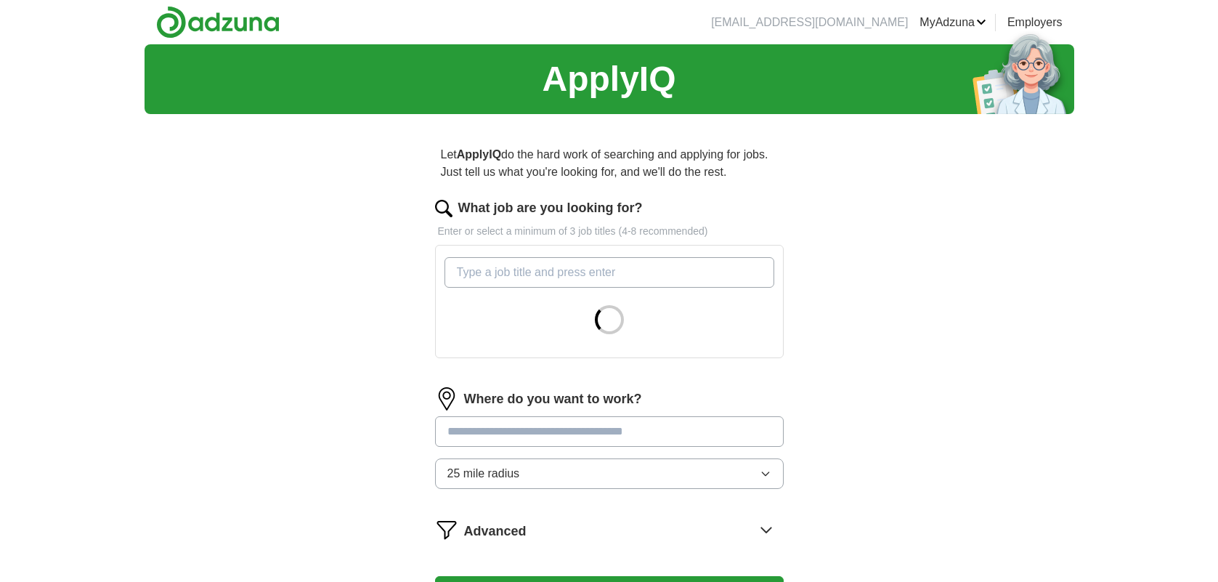
click at [662, 274] on input "What job are you looking for?" at bounding box center [609, 272] width 330 height 31
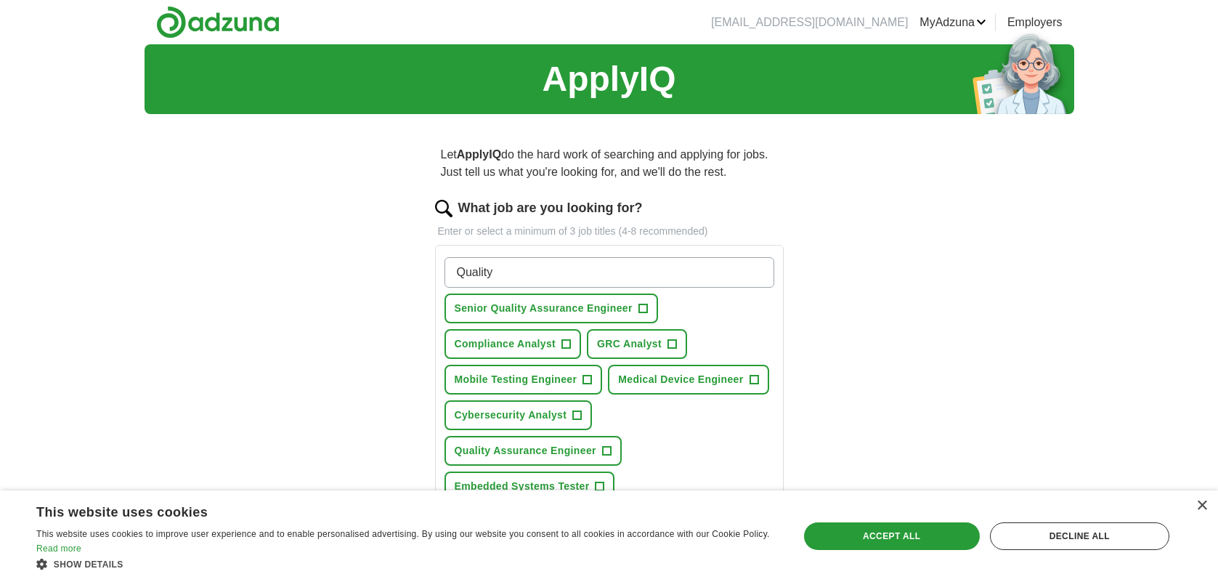
type input "Quality"
click at [535, 315] on span "Senior Quality Assurance Engineer" at bounding box center [544, 308] width 178 height 15
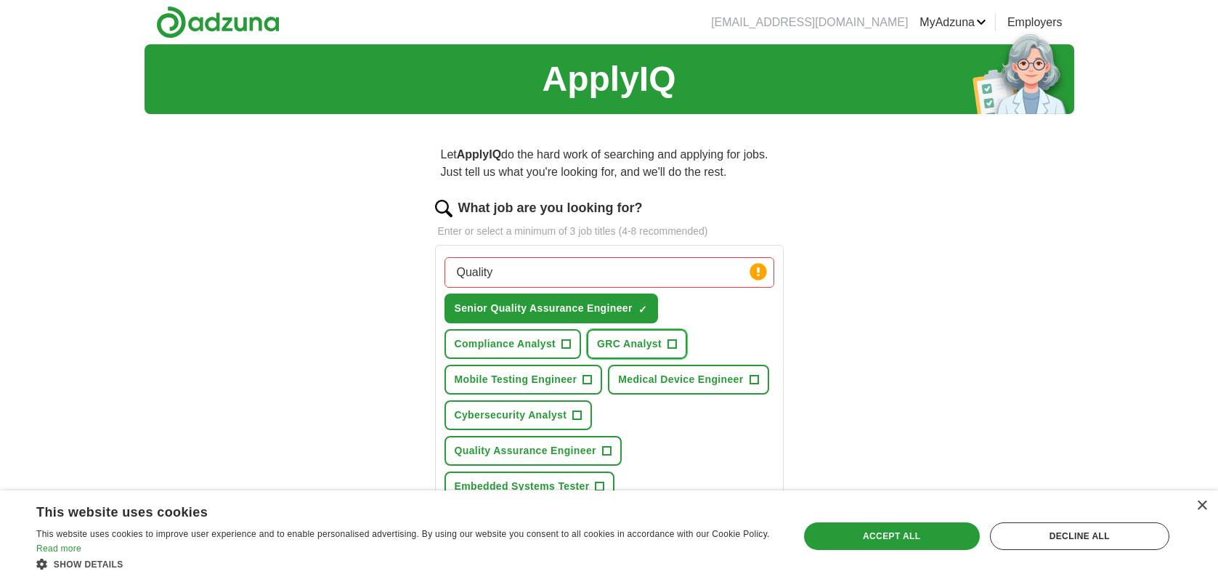
click at [607, 350] on span "GRC Analyst" at bounding box center [629, 343] width 65 height 15
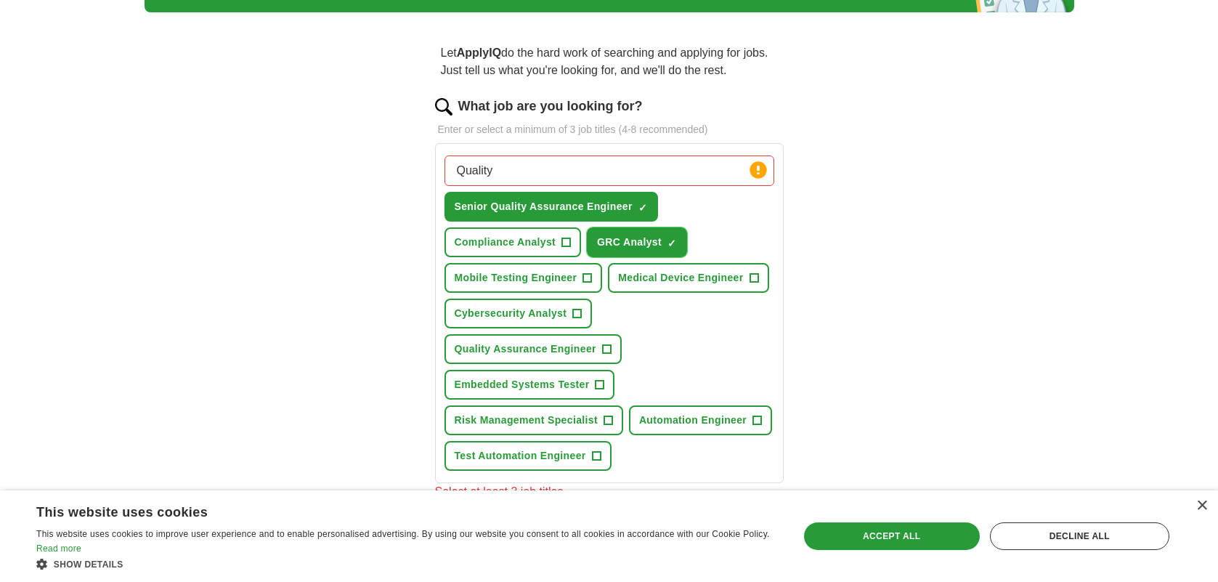
scroll to position [102, 0]
click at [654, 278] on span "Medical Device Engineer" at bounding box center [680, 276] width 125 height 15
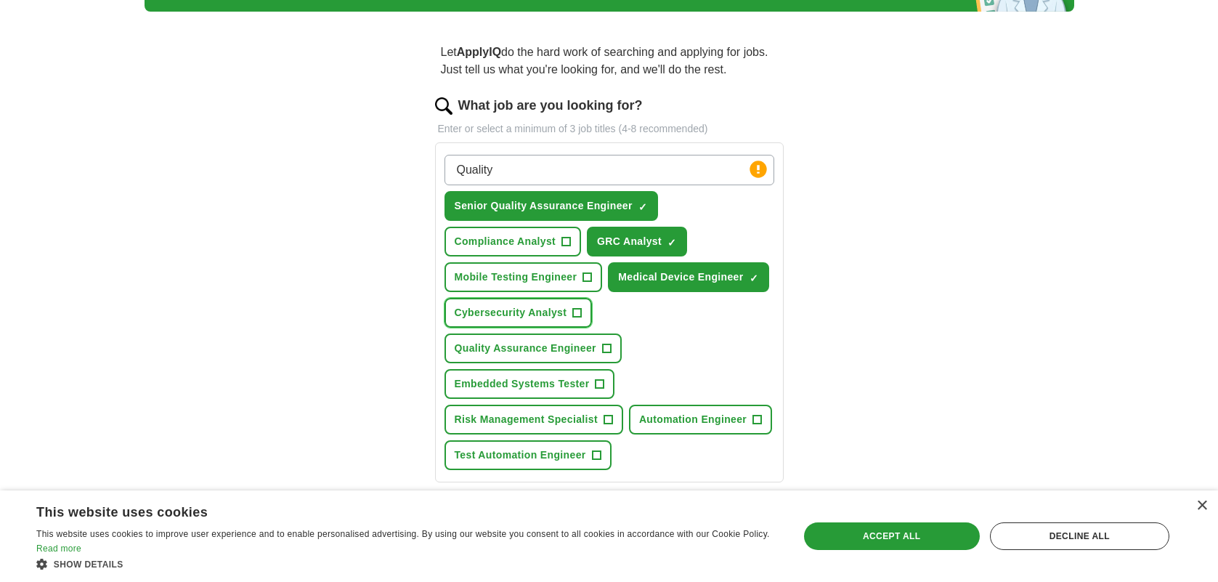
click at [566, 316] on button "Cybersecurity Analyst +" at bounding box center [518, 313] width 148 height 30
click at [622, 333] on button "Quality Assurance Engineer +" at bounding box center [532, 348] width 177 height 30
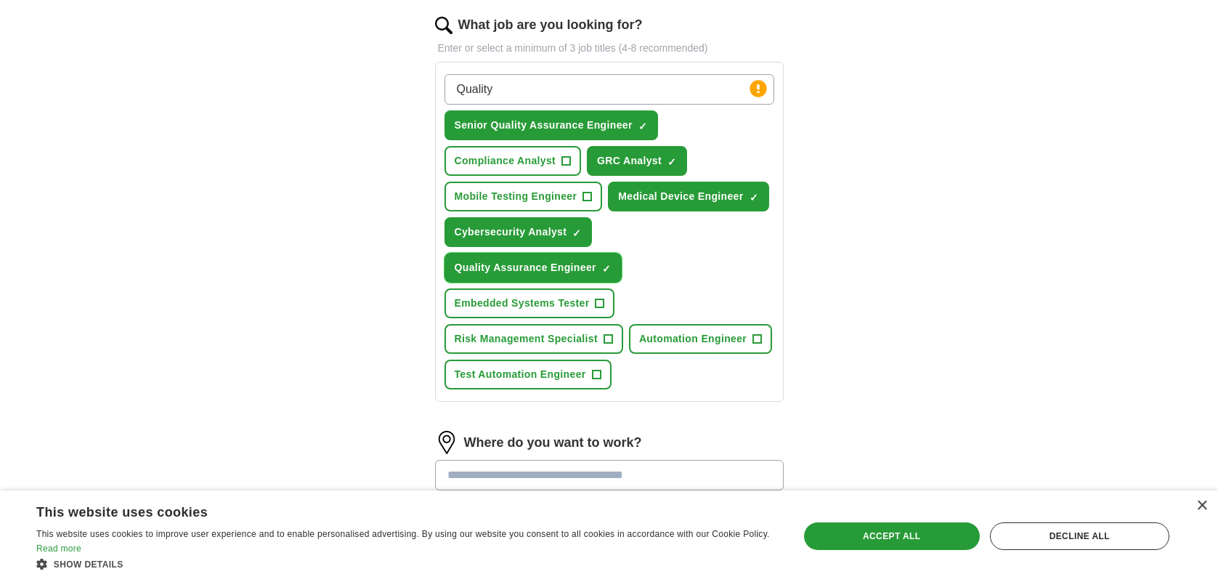
scroll to position [186, 0]
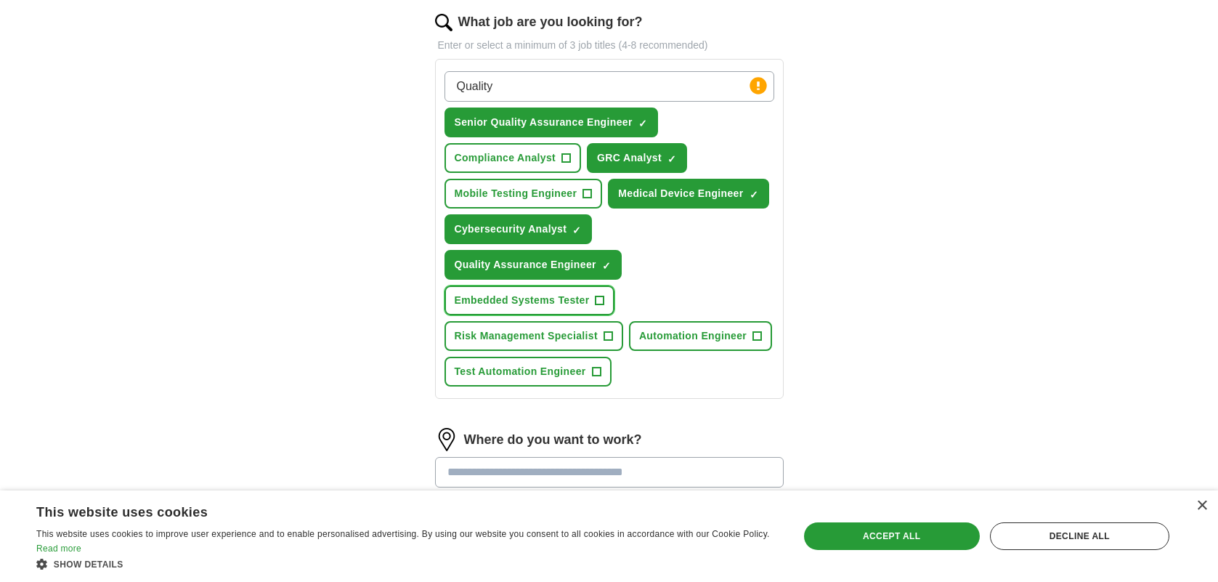
click at [561, 293] on span "Embedded Systems Tester" at bounding box center [522, 300] width 135 height 15
click at [572, 199] on span "Mobile Testing Engineer" at bounding box center [516, 193] width 123 height 15
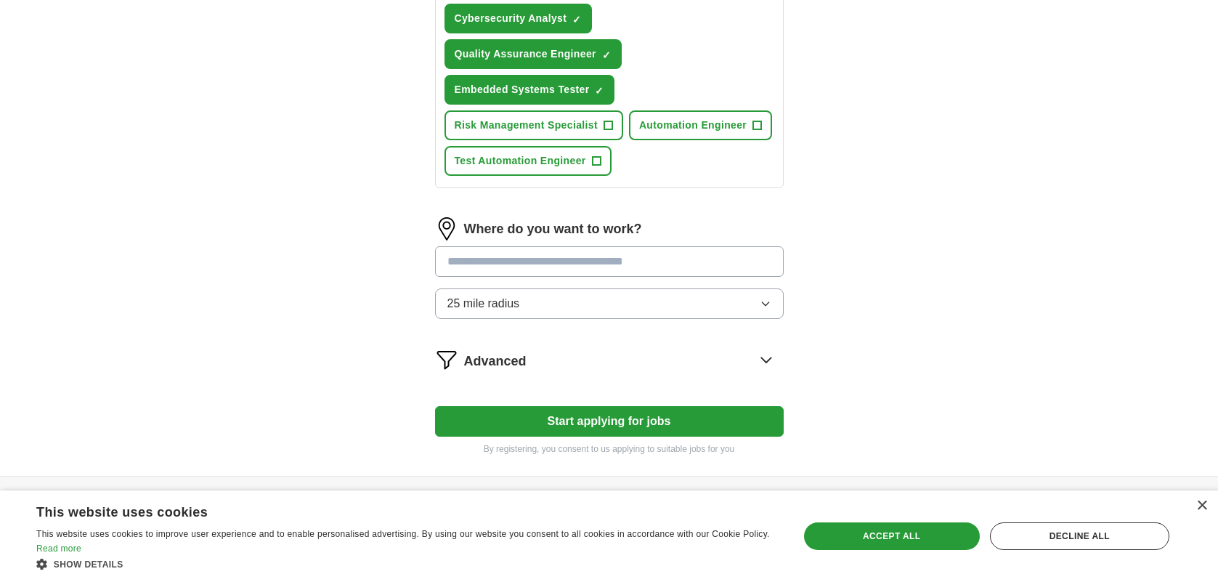
scroll to position [402, 0]
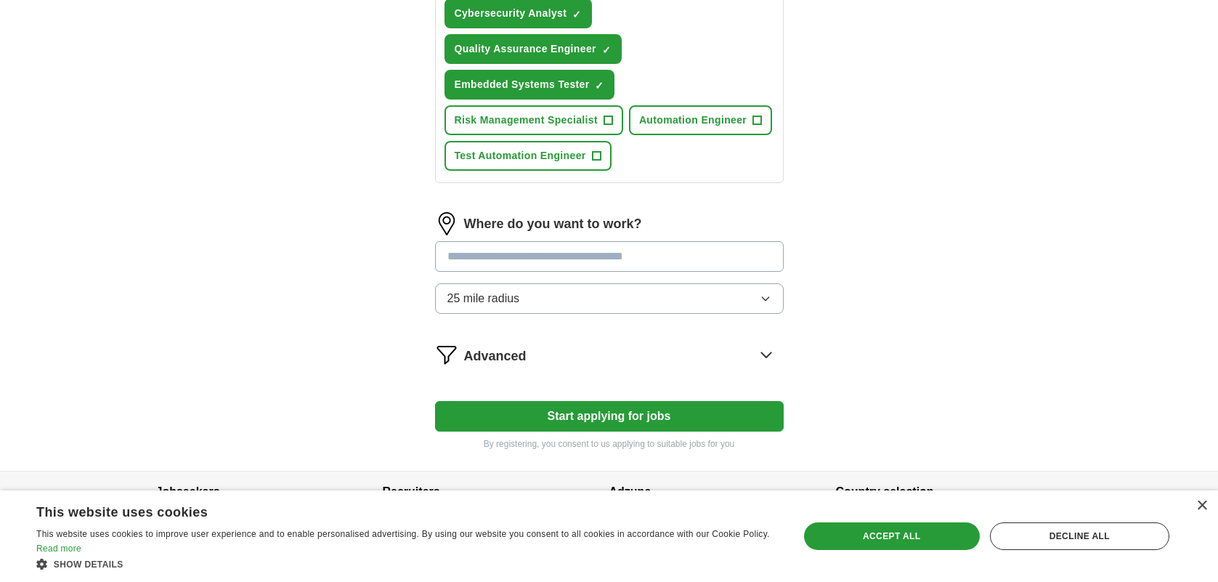
click at [643, 241] on input "text" at bounding box center [609, 256] width 349 height 31
type input "**"
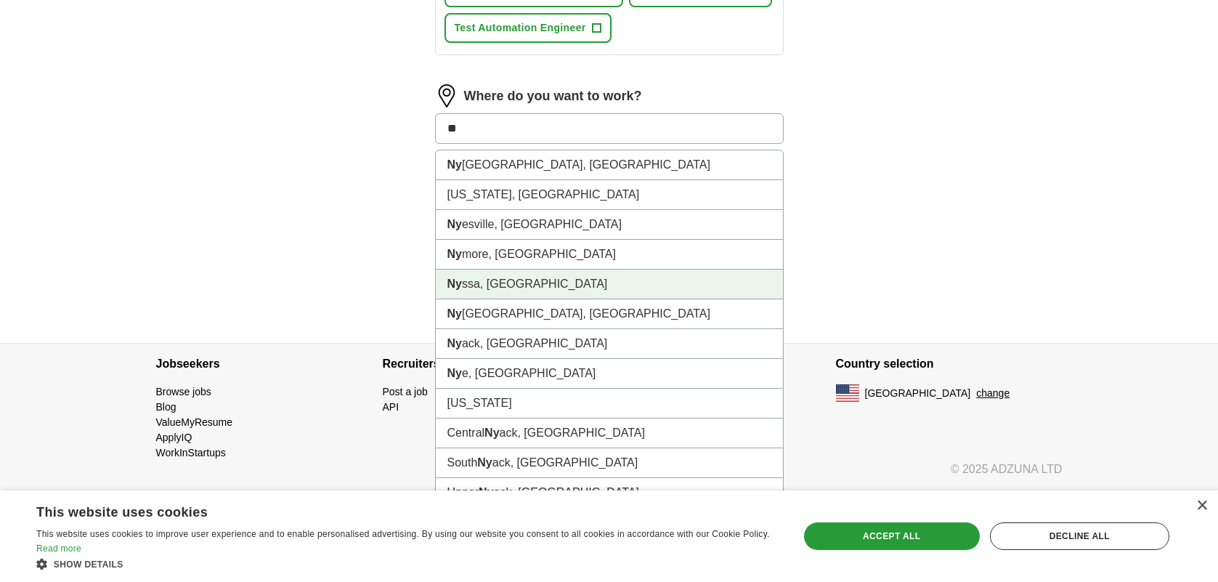
scroll to position [532, 0]
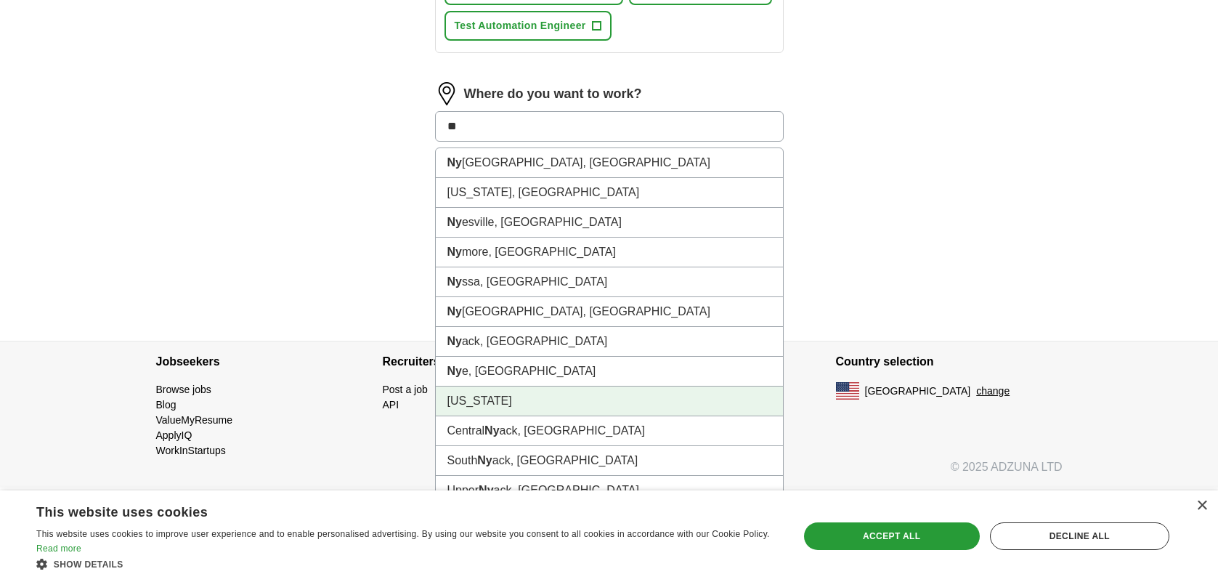
click at [514, 386] on li "[US_STATE]" at bounding box center [609, 401] width 347 height 30
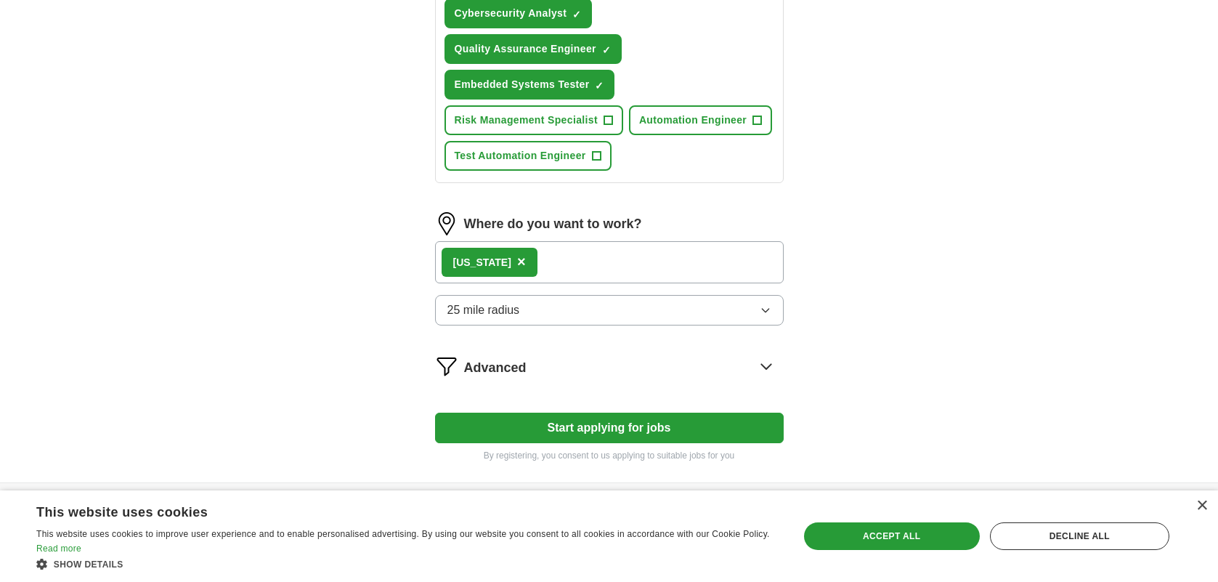
click at [533, 241] on div "[US_STATE] ×" at bounding box center [609, 262] width 349 height 42
click at [539, 241] on div "[US_STATE] ×" at bounding box center [609, 262] width 349 height 42
click at [544, 241] on div "[US_STATE] ×" at bounding box center [609, 262] width 349 height 42
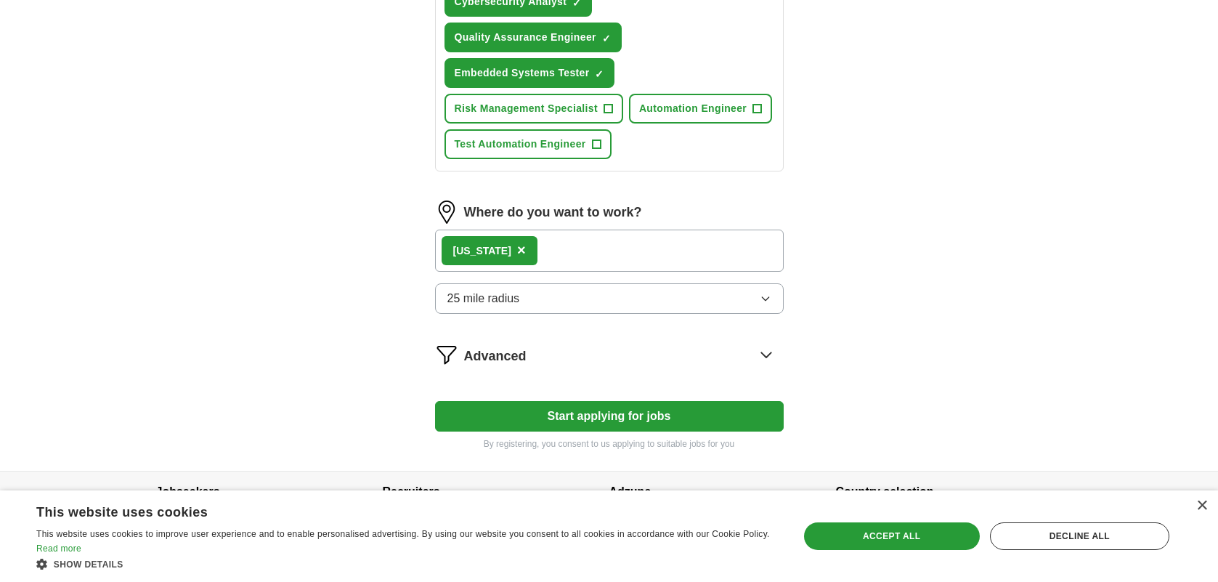
click at [614, 401] on button "Start applying for jobs" at bounding box center [609, 416] width 349 height 31
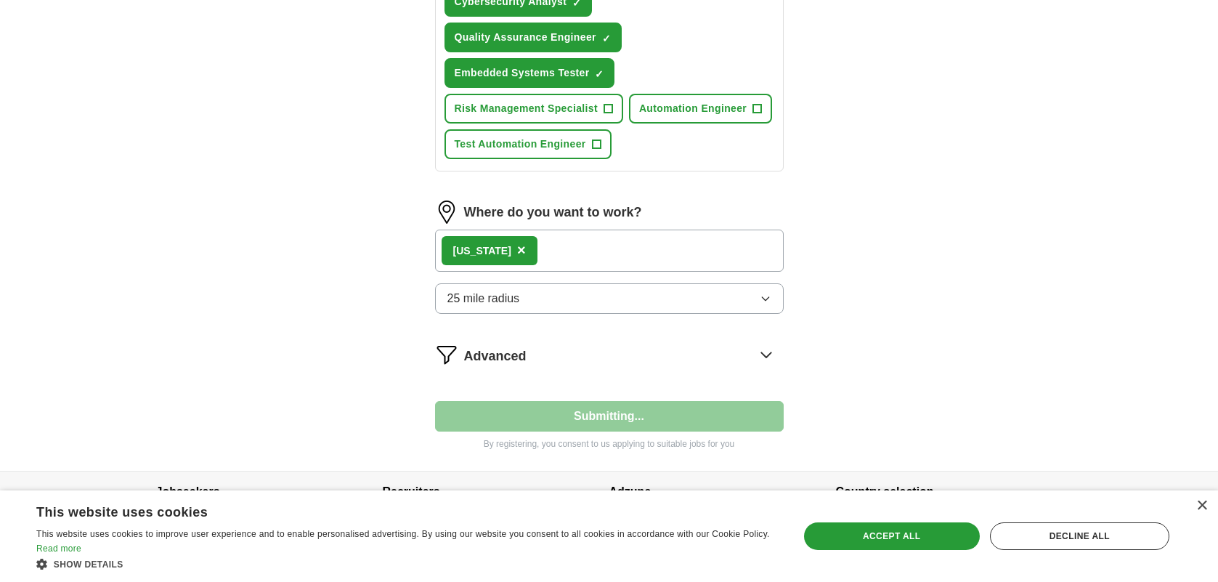
select select "**"
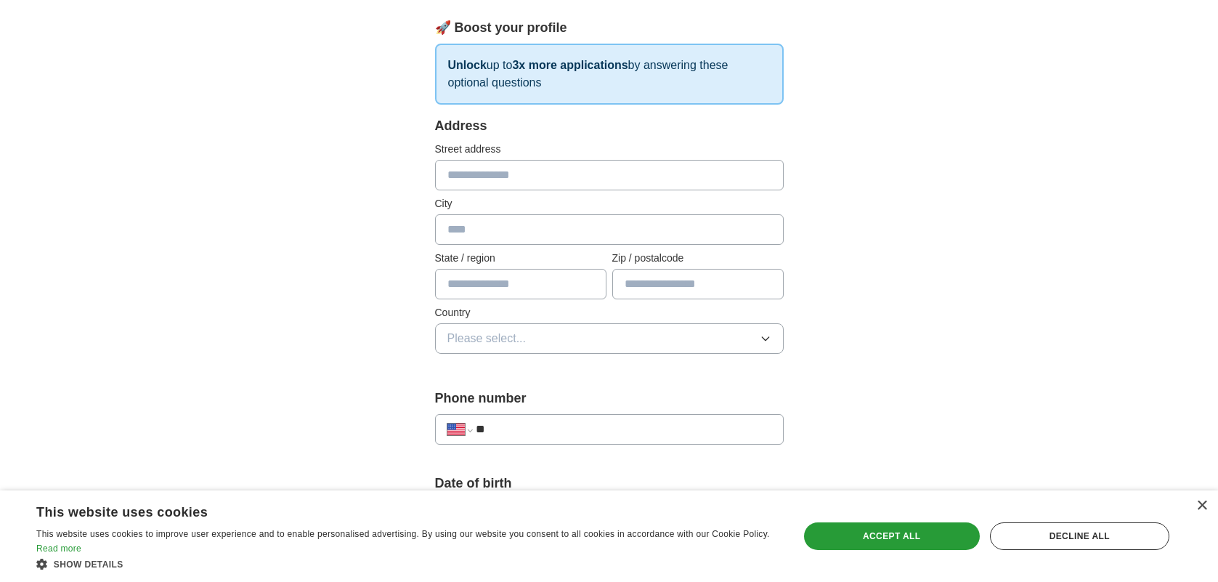
scroll to position [213, 0]
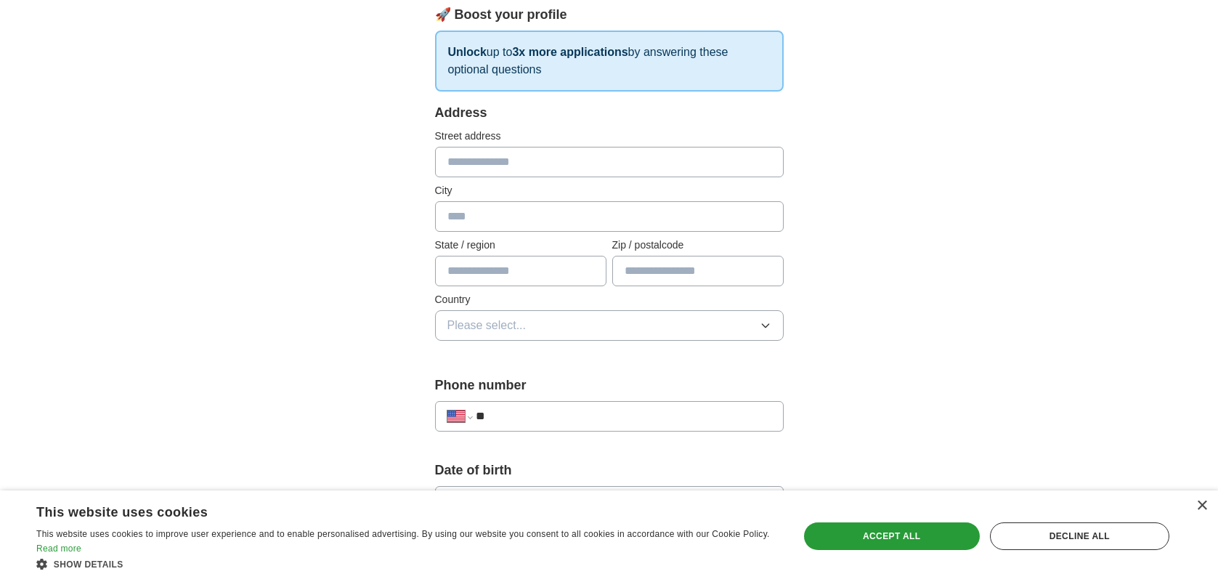
click at [523, 166] on input "text" at bounding box center [609, 162] width 349 height 31
type input "**********"
click at [483, 219] on input "text" at bounding box center [609, 216] width 349 height 31
type input "*******"
click at [476, 266] on input "text" at bounding box center [520, 271] width 171 height 31
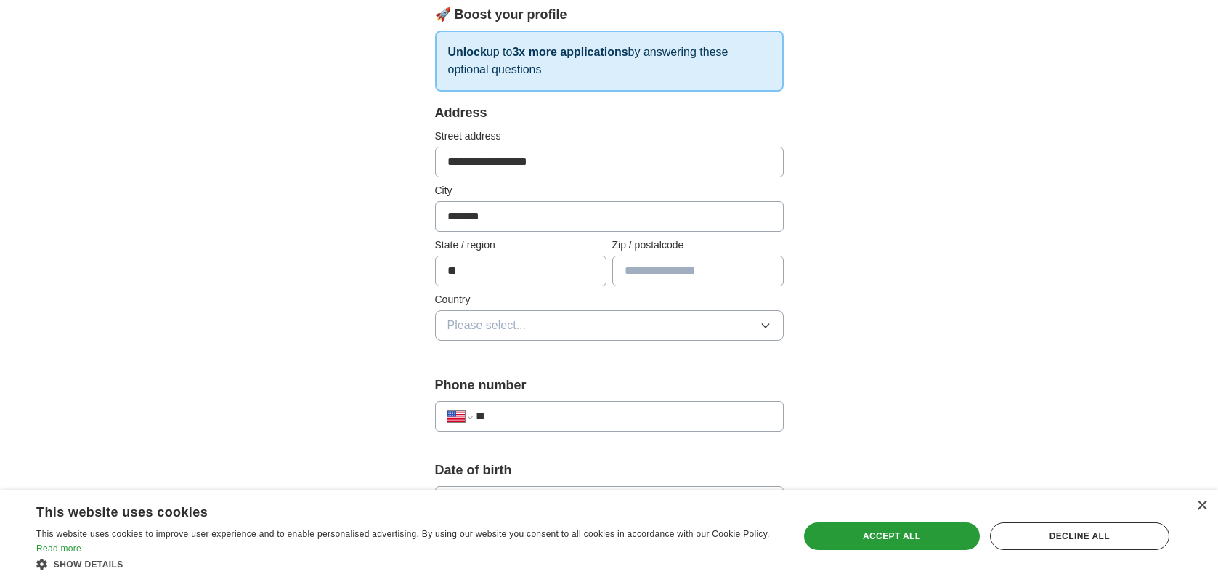
type input "**"
click at [675, 272] on input "text" at bounding box center [697, 271] width 171 height 31
type input "*****"
click at [542, 325] on button "Please select..." at bounding box center [609, 325] width 349 height 31
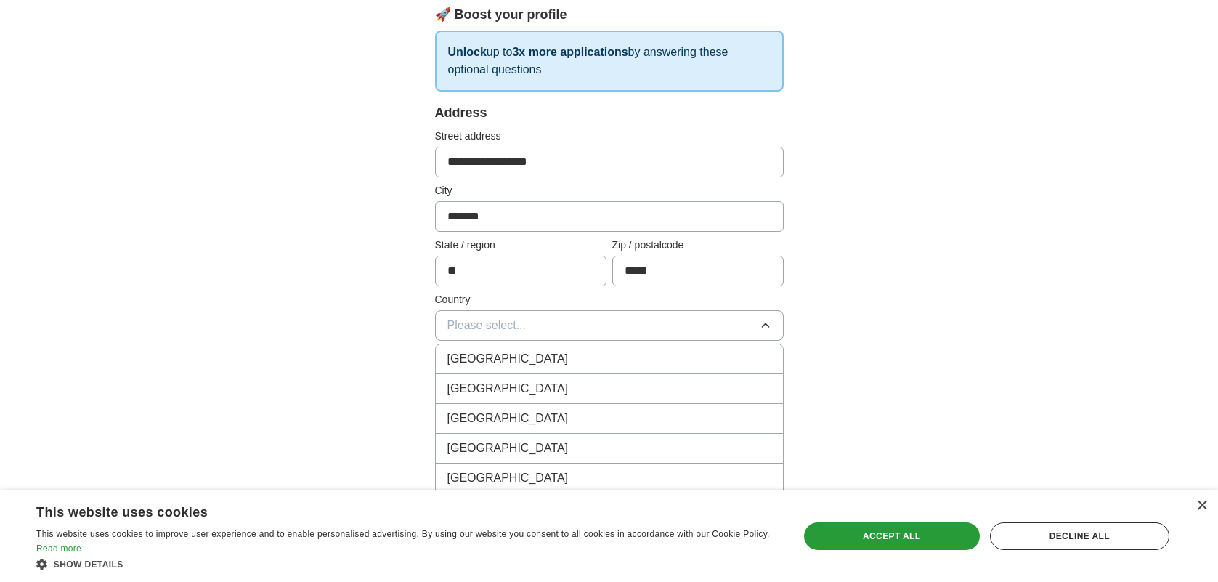
click at [524, 388] on div "[GEOGRAPHIC_DATA]" at bounding box center [609, 388] width 324 height 17
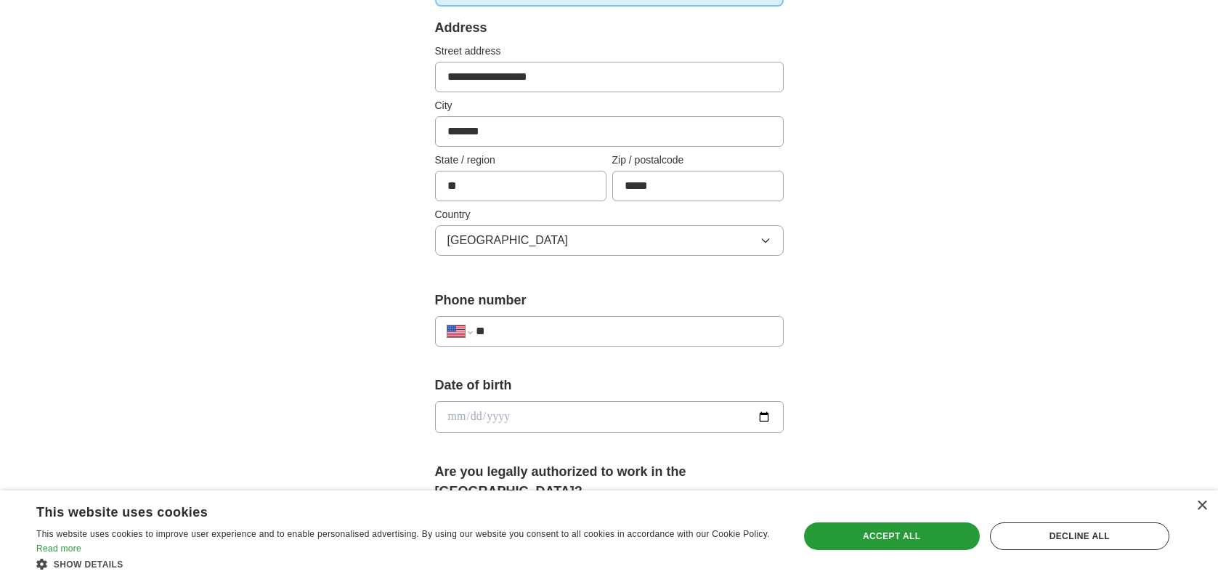
scroll to position [329, 0]
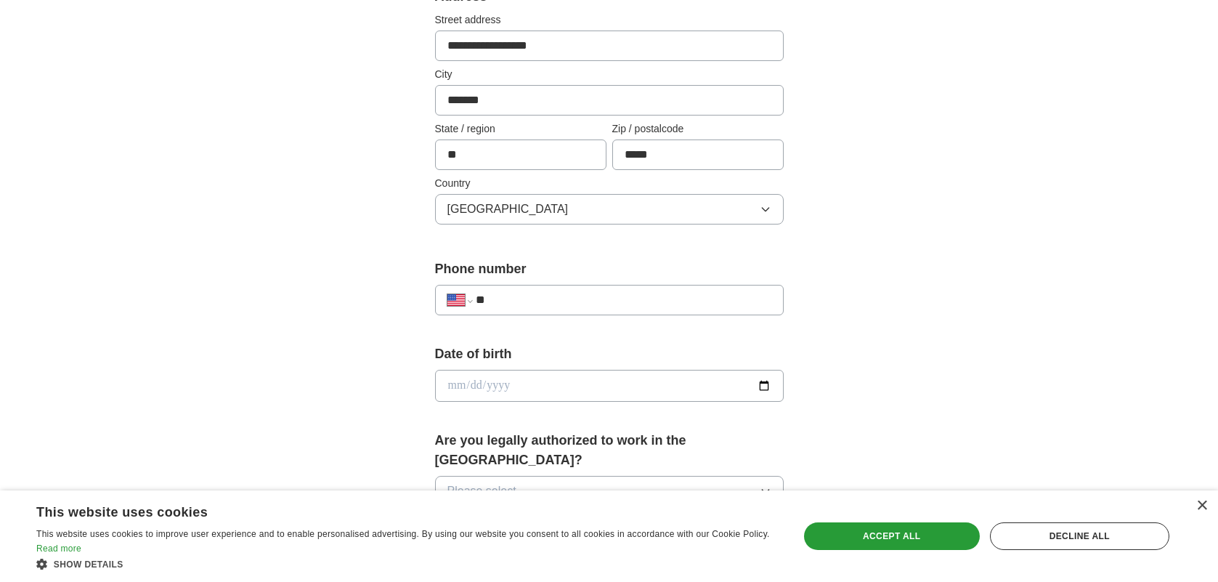
click at [553, 307] on input "**" at bounding box center [623, 299] width 295 height 17
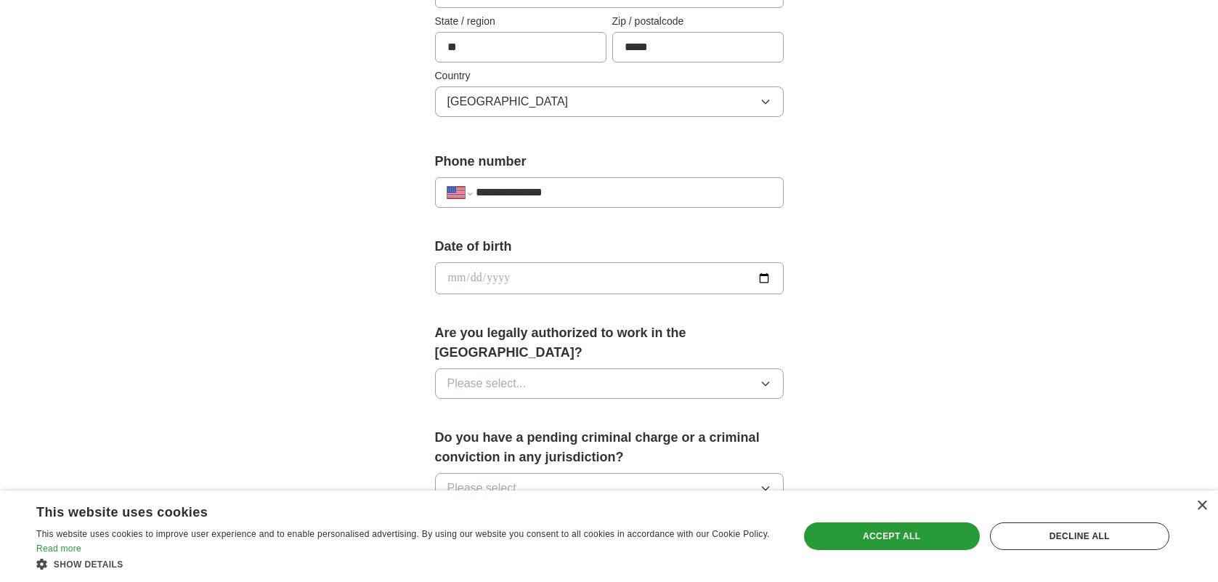
scroll to position [440, 0]
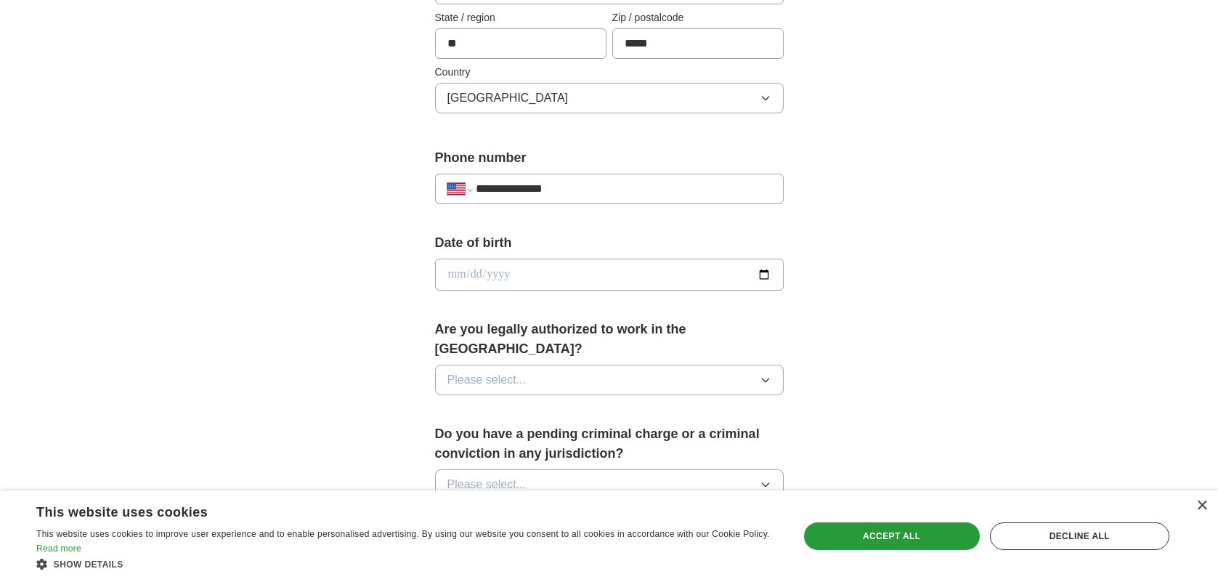
type input "**********"
click at [558, 275] on input "date" at bounding box center [609, 275] width 349 height 32
type input "**********"
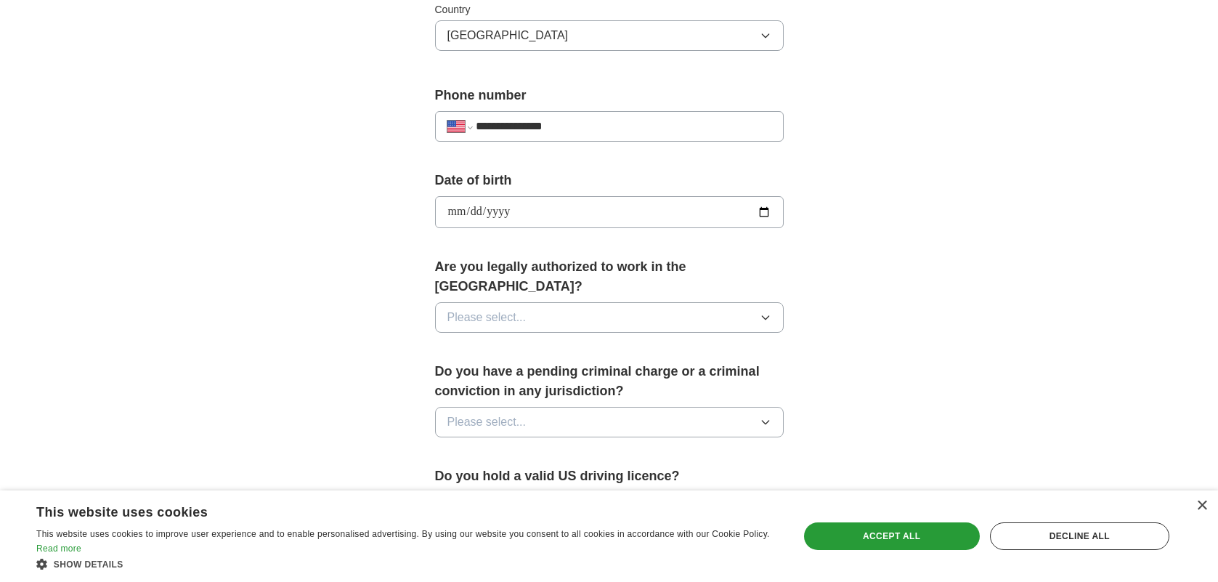
scroll to position [503, 0]
click at [558, 301] on button "Please select..." at bounding box center [609, 316] width 349 height 31
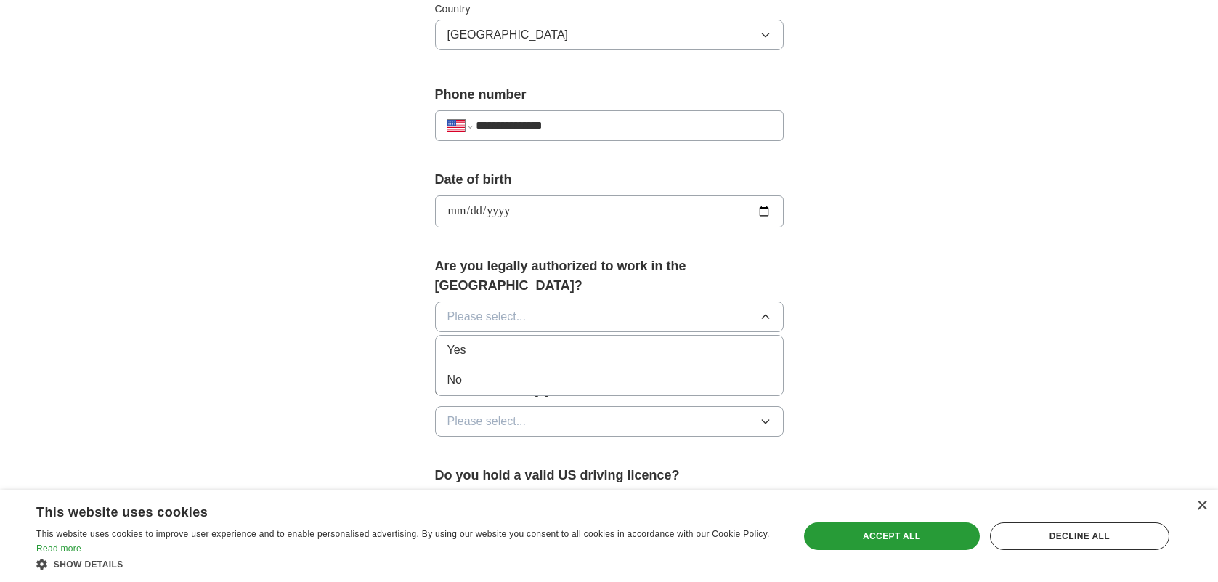
click at [535, 341] on div "Yes" at bounding box center [609, 349] width 324 height 17
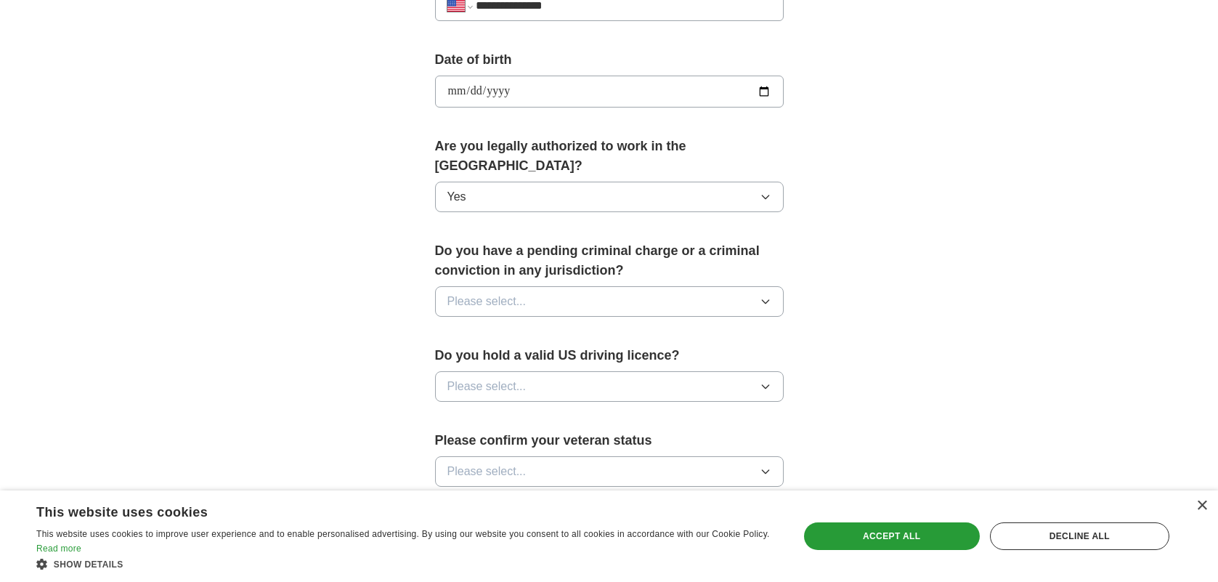
scroll to position [624, 0]
click at [539, 285] on button "Please select..." at bounding box center [609, 300] width 349 height 31
click at [513, 355] on div "No" at bounding box center [609, 363] width 324 height 17
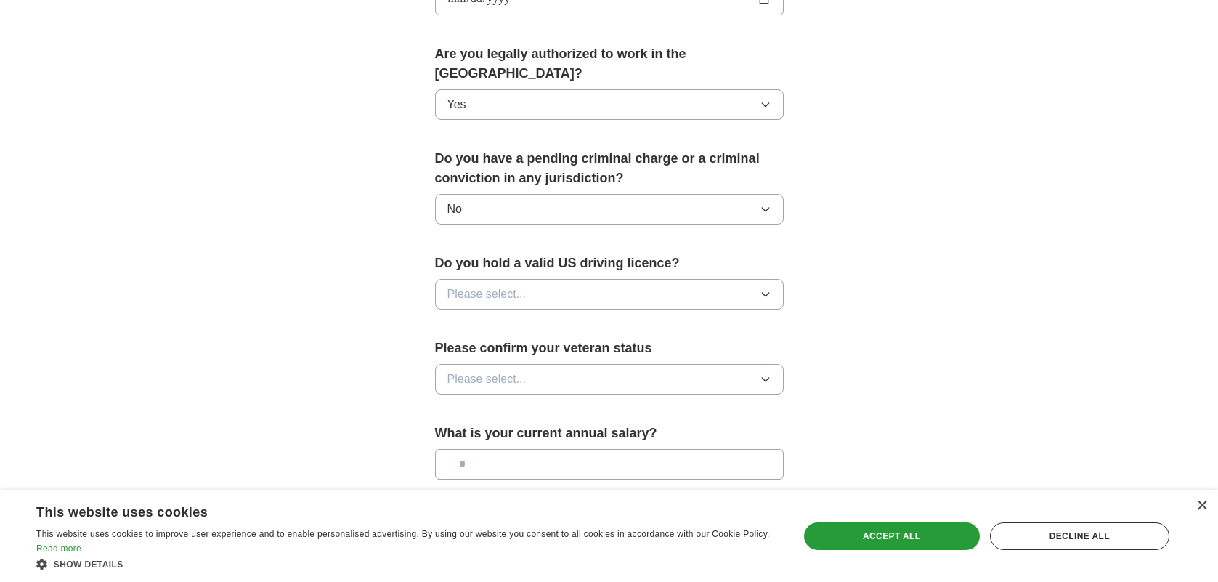
scroll to position [721, 0]
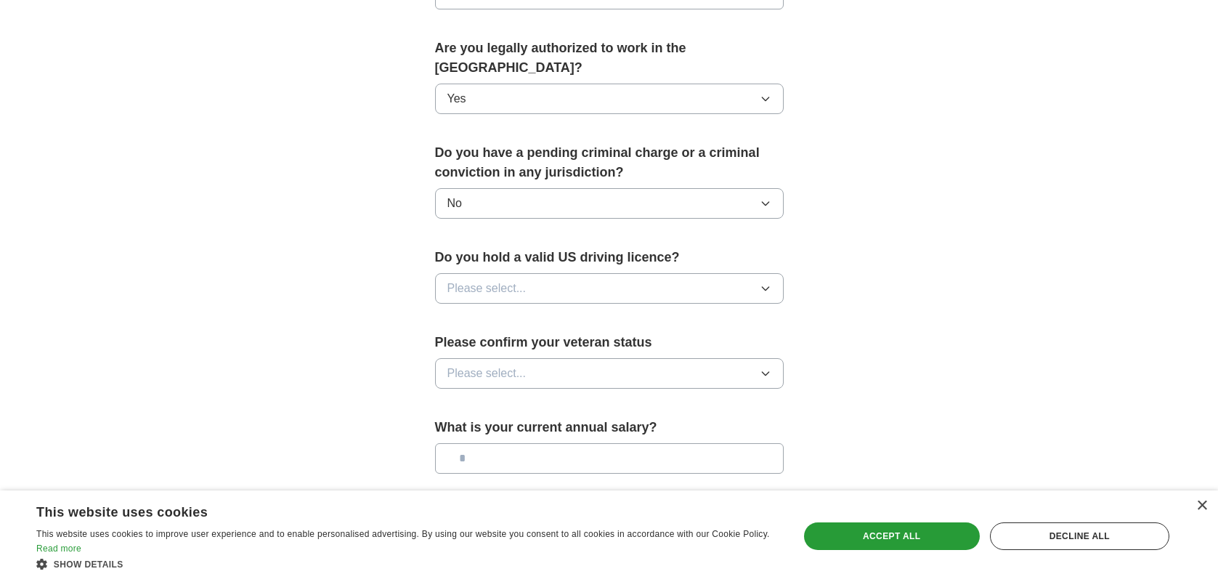
click at [525, 273] on button "Please select..." at bounding box center [609, 288] width 349 height 31
click at [518, 313] on div "Yes" at bounding box center [609, 321] width 324 height 17
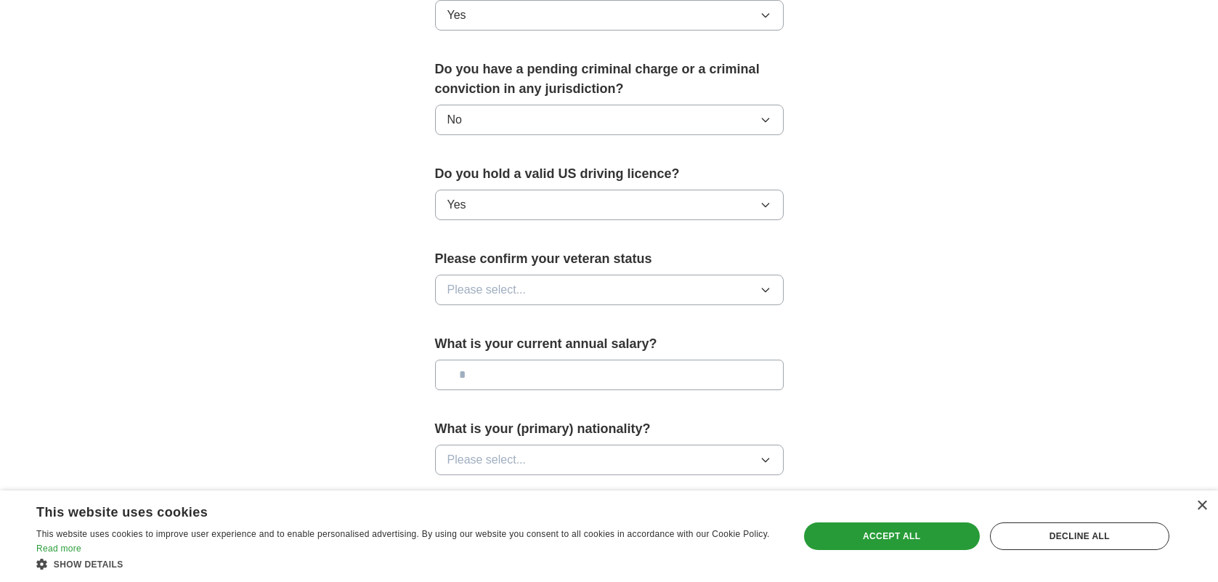
scroll to position [809, 0]
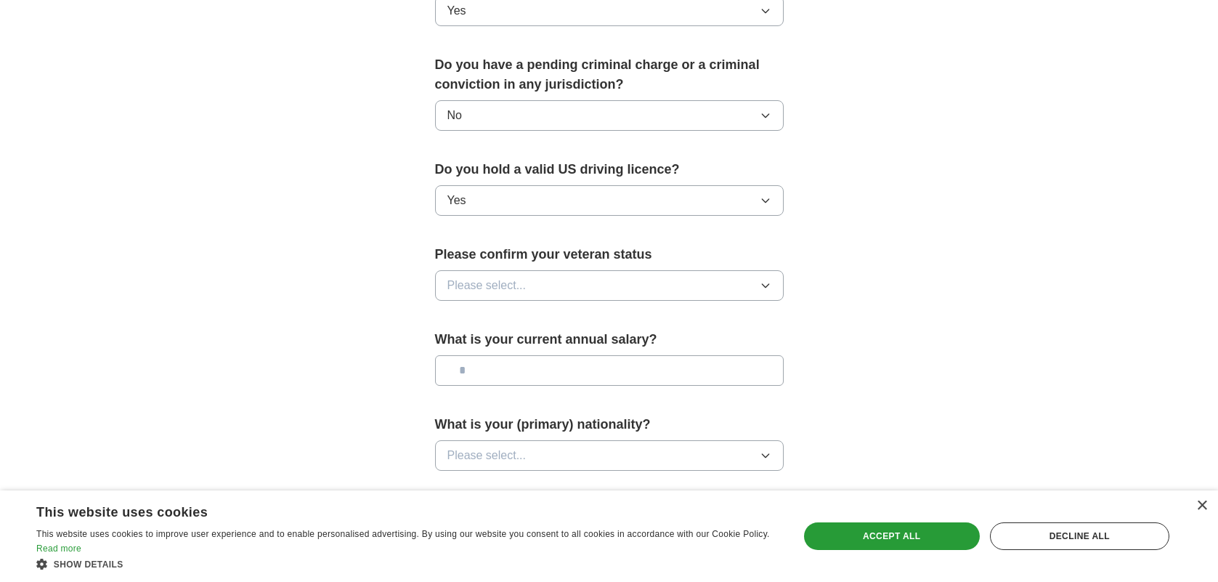
click at [529, 271] on button "Please select..." at bounding box center [609, 285] width 349 height 31
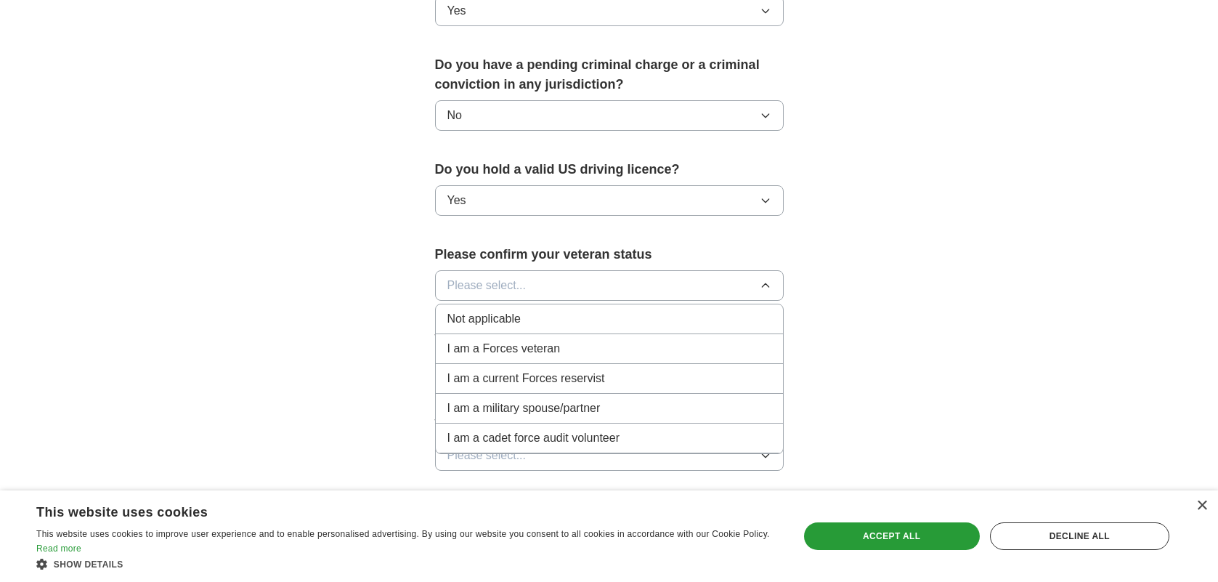
click at [532, 304] on li "Not applicable" at bounding box center [609, 319] width 347 height 30
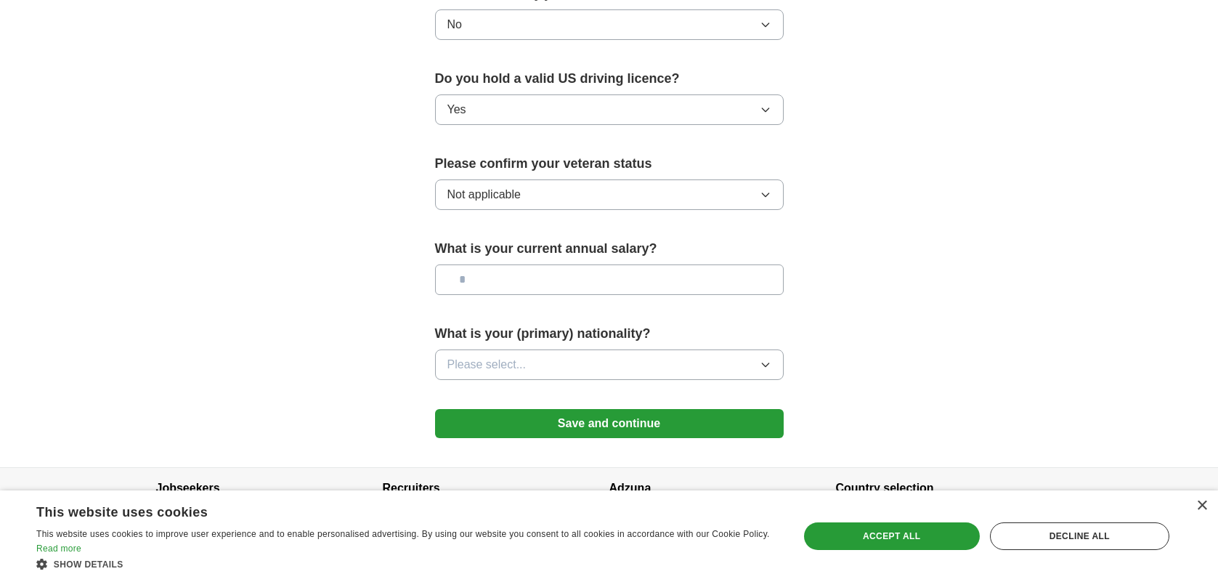
scroll to position [912, 0]
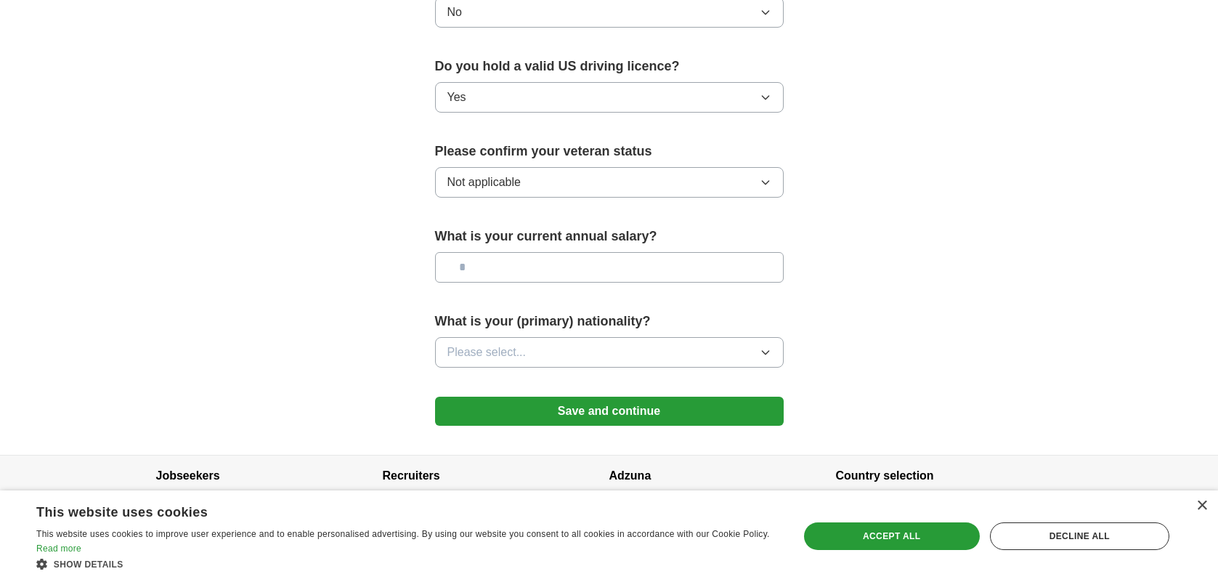
click at [538, 252] on input "text" at bounding box center [609, 267] width 349 height 31
type input "********"
click at [489, 344] on span "Please select..." at bounding box center [486, 352] width 79 height 17
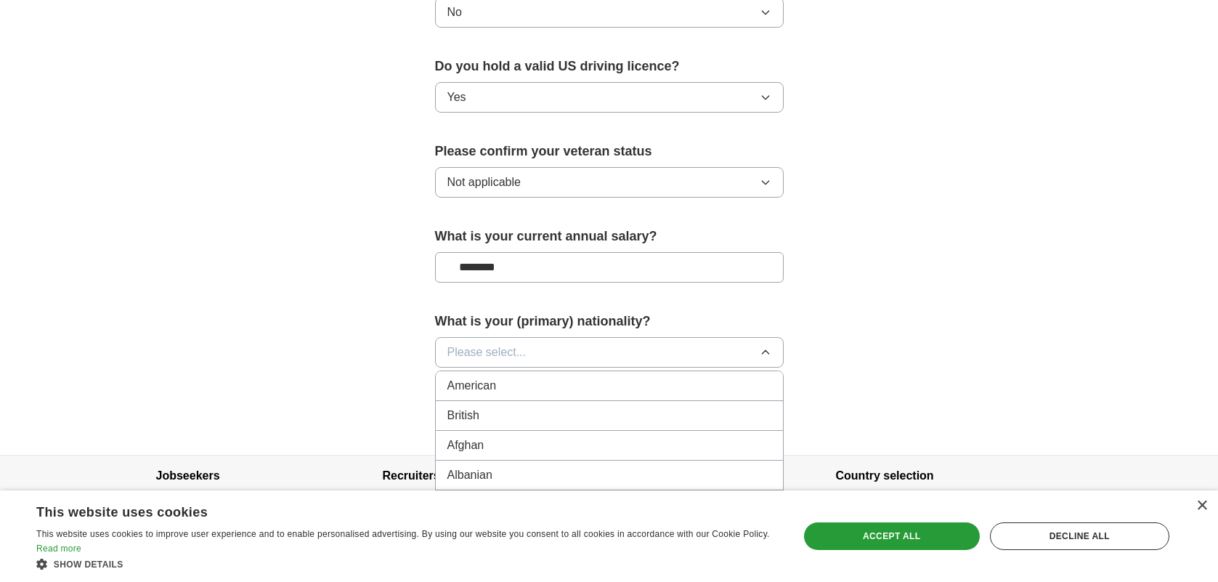
click at [496, 375] on li "American" at bounding box center [609, 386] width 347 height 30
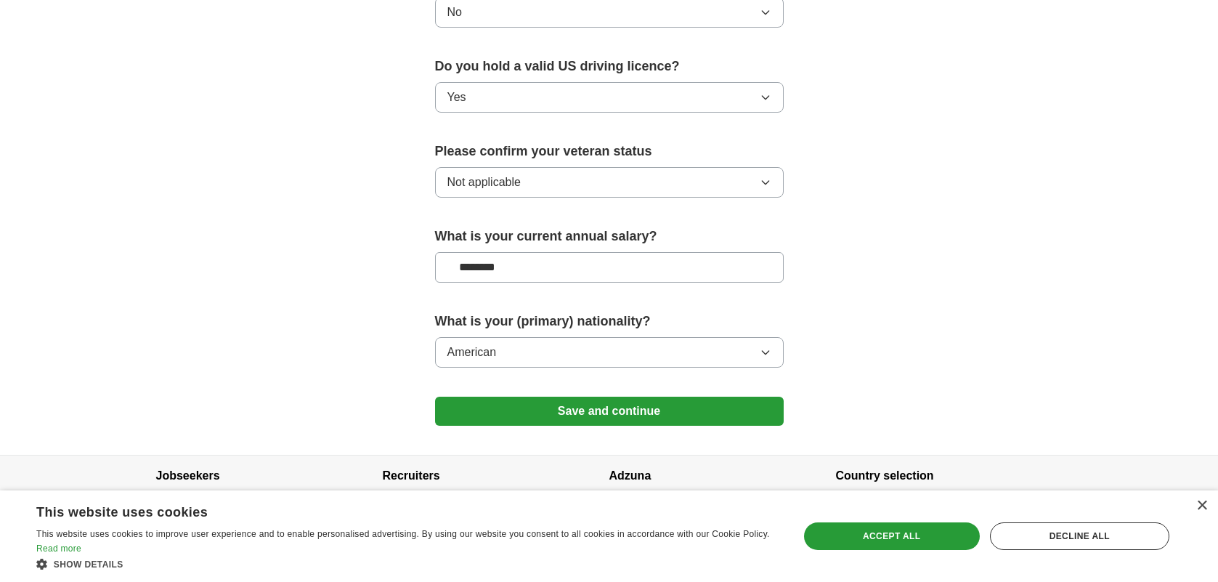
click at [491, 397] on button "Save and continue" at bounding box center [609, 411] width 349 height 29
